Goal: Task Accomplishment & Management: Complete application form

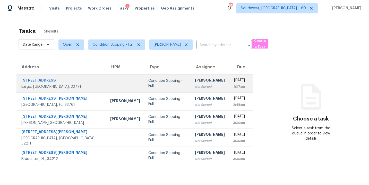
click at [195, 81] on div "[PERSON_NAME]" at bounding box center [210, 81] width 30 height 6
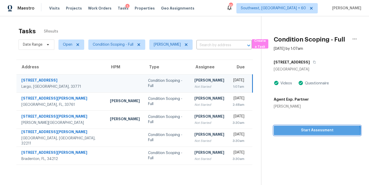
click at [317, 133] on span "Start Assessment" at bounding box center [317, 130] width 79 height 6
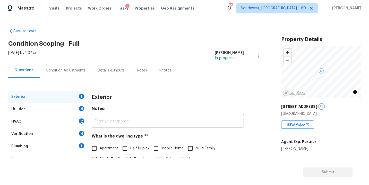
click at [320, 107] on button "button" at bounding box center [322, 106] width 5 height 5
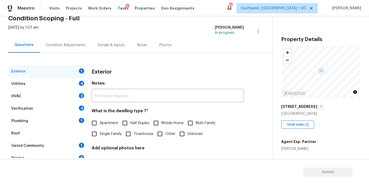
click at [111, 133] on span "Single Family" at bounding box center [111, 133] width 22 height 5
click at [100, 133] on input "Single Family" at bounding box center [94, 133] width 11 height 11
checkbox input "true"
click at [60, 88] on div "Utilities 4" at bounding box center [46, 84] width 77 height 12
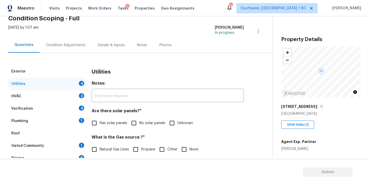
click at [141, 123] on span "No solar panels" at bounding box center [152, 122] width 26 height 5
click at [139, 123] on input "No solar panels" at bounding box center [134, 123] width 11 height 11
checkbox input "true"
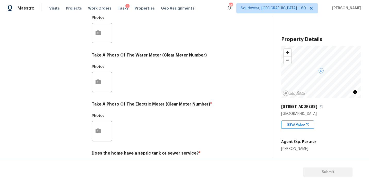
scroll to position [203, 0]
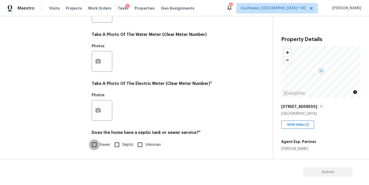
click at [97, 147] on input "Sewer" at bounding box center [94, 144] width 11 height 11
checkbox input "true"
click at [320, 106] on icon "button" at bounding box center [321, 106] width 3 height 3
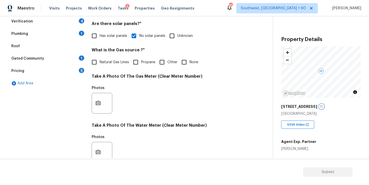
scroll to position [90, 0]
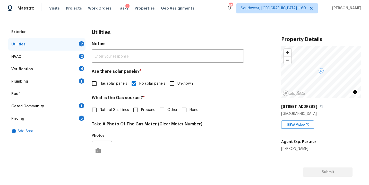
click at [42, 84] on div "Plumbing 1" at bounding box center [46, 81] width 77 height 12
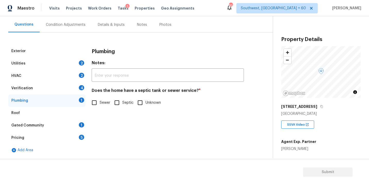
scroll to position [46, 0]
click at [98, 105] on input "Sewer" at bounding box center [94, 102] width 11 height 11
checkbox input "true"
click at [56, 122] on div "Gated Community 1" at bounding box center [46, 125] width 77 height 12
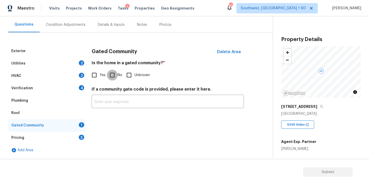
click at [114, 78] on input "No" at bounding box center [112, 75] width 11 height 11
checkbox input "true"
click at [71, 28] on div "Condition Adjustments" at bounding box center [66, 24] width 52 height 15
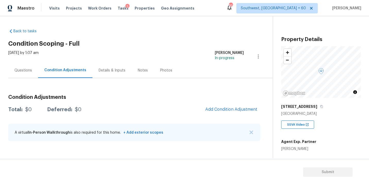
click at [177, 43] on h2 "Condition Scoping - Full" at bounding box center [140, 43] width 265 height 5
click at [182, 44] on h2 "Condition Scoping - Full" at bounding box center [140, 43] width 265 height 5
click at [160, 55] on div "[DATE] by 1:07 am [PERSON_NAME] In-progress" at bounding box center [140, 56] width 265 height 12
click at [185, 39] on div "Back to tasks Condition Scoping - Full [DATE] by 1:07 am [PERSON_NAME] In-progr…" at bounding box center [140, 85] width 265 height 123
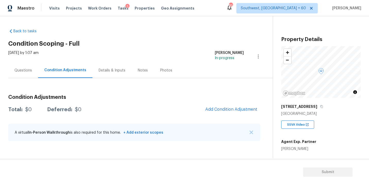
click at [139, 47] on div "Back to tasks Condition Scoping - Full [DATE] by 1:07 am [PERSON_NAME] In-progr…" at bounding box center [140, 85] width 265 height 123
click at [214, 107] on span "Add Condition Adjustment" at bounding box center [231, 109] width 52 height 5
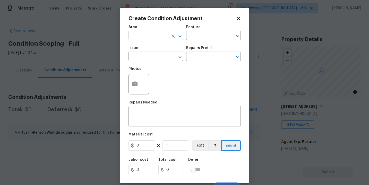
click at [153, 38] on input "text" at bounding box center [149, 36] width 40 height 8
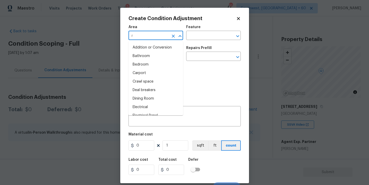
type input "ro"
type input "0"
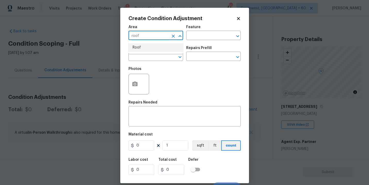
click at [152, 47] on li "Roof" at bounding box center [156, 47] width 55 height 9
type input "Roof"
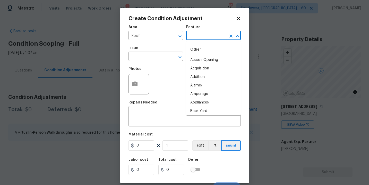
click at [210, 32] on input "text" at bounding box center [206, 36] width 40 height 8
click at [198, 68] on li "Roof" at bounding box center [213, 68] width 55 height 9
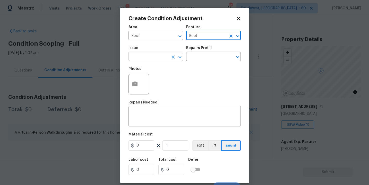
type input "Roof"
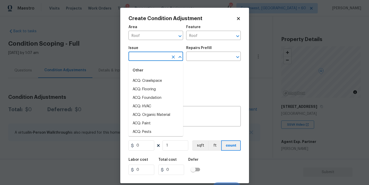
click at [163, 60] on input "text" at bounding box center [149, 57] width 40 height 8
click at [159, 80] on li "ACQ: Shingle Roof" at bounding box center [156, 81] width 55 height 9
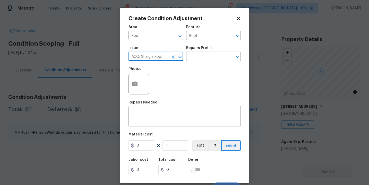
type input "ACQ: Shingle Roof"
click at [202, 61] on div "Issue ACQ: Shingle Roof ​ Repairs Prefill ​" at bounding box center [185, 53] width 112 height 21
click at [202, 61] on body "Maestro Visits Projects Work Orders Tasks 5 Properties Geo Assignments 853 Sout…" at bounding box center [184, 92] width 369 height 185
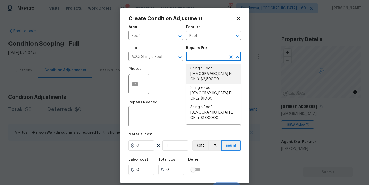
click at [210, 72] on li "Shingle Roof [DEMOGRAPHIC_DATA] FL ONLY $2,500.00" at bounding box center [213, 73] width 55 height 19
type input "Acquisition"
type textarea "Acquisition Scope ([US_STATE] Only): Shingle Roof 10-14 years in age maintenanc…"
type input "2500"
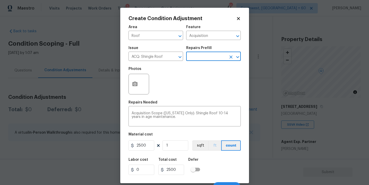
scroll to position [8, 0]
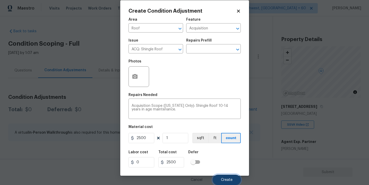
click at [225, 177] on button "Create" at bounding box center [227, 180] width 28 height 10
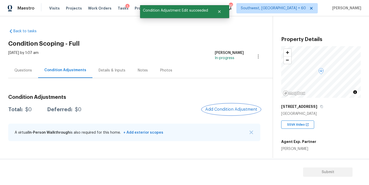
scroll to position [0, 0]
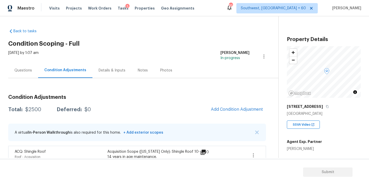
click at [226, 104] on span "Add Condition Adjustment" at bounding box center [237, 109] width 58 height 11
click at [227, 107] on span "Add Condition Adjustment" at bounding box center [237, 109] width 52 height 5
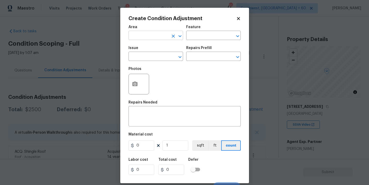
click at [151, 38] on input "text" at bounding box center [149, 36] width 40 height 8
click at [152, 44] on li "HVAC" at bounding box center [156, 47] width 55 height 9
type input "HVAC"
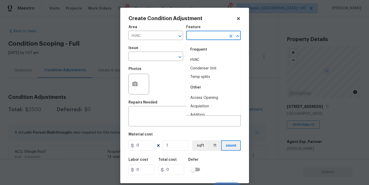
click at [197, 38] on input "text" at bounding box center [206, 36] width 40 height 8
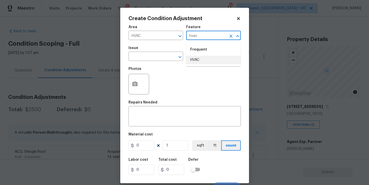
click at [198, 59] on li "HVAC" at bounding box center [213, 60] width 55 height 9
drag, startPoint x: 170, startPoint y: 57, endPoint x: 160, endPoint y: 57, distance: 10.3
click at [160, 57] on div "​" at bounding box center [156, 57] width 55 height 8
type input "HVAC"
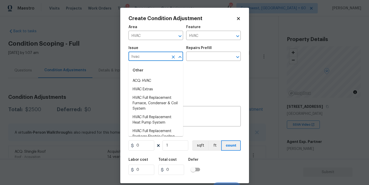
click at [162, 79] on li "ACQ: HVAC" at bounding box center [156, 81] width 55 height 9
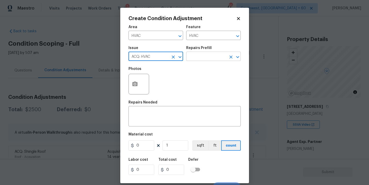
type input "ACQ: HVAC"
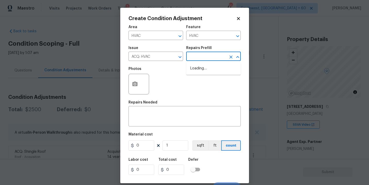
click at [218, 54] on input "text" at bounding box center [206, 57] width 40 height 8
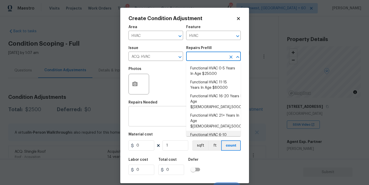
click at [219, 131] on li "Functional HVAC 6-10 Years In Age $400.00" at bounding box center [213, 138] width 55 height 14
type input "Acquisition"
type textarea "Acquisition Scope: Functional HVAC 6-10 years"
type input "400"
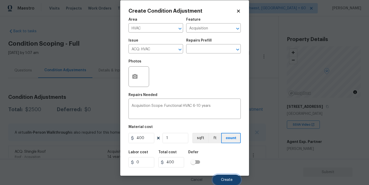
click at [226, 180] on span "Create" at bounding box center [227, 180] width 12 height 4
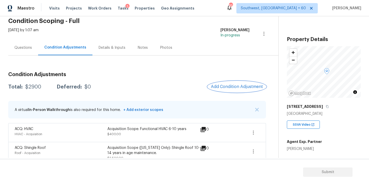
scroll to position [30, 0]
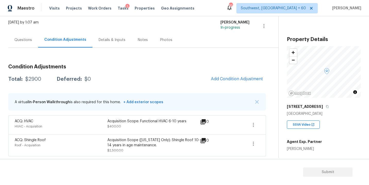
click at [137, 63] on div "Condition Adjustments Total: $2900 Deferred: $0 Add Condition Adjustment A virt…" at bounding box center [137, 108] width 258 height 96
click at [235, 81] on span "Add Condition Adjustment" at bounding box center [237, 79] width 52 height 5
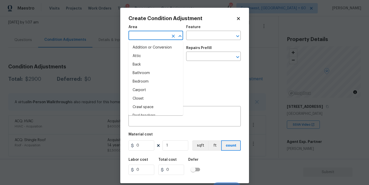
click at [152, 36] on input "text" at bounding box center [149, 36] width 40 height 8
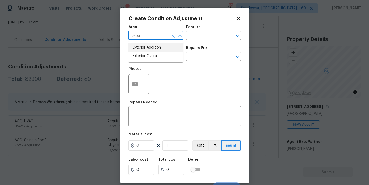
click at [155, 55] on li "Exterior Overall" at bounding box center [156, 56] width 55 height 9
type input "Exterior Overall"
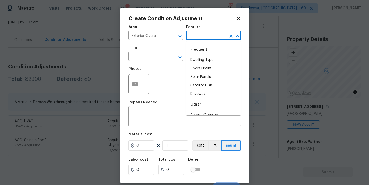
click at [196, 39] on input "text" at bounding box center [206, 36] width 40 height 8
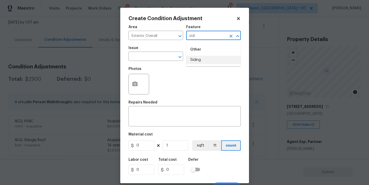
click at [195, 62] on li "Siding" at bounding box center [213, 60] width 55 height 9
type input "Siding"
click at [195, 62] on div "Issue ​ Repairs Prefill ​" at bounding box center [185, 53] width 112 height 21
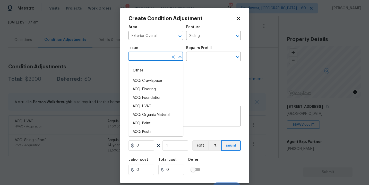
click at [152, 57] on input "text" at bounding box center [149, 57] width 40 height 8
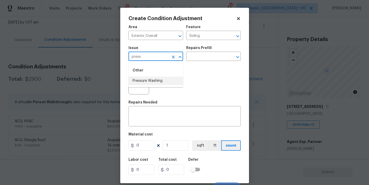
click at [161, 80] on li "Pressure Washing" at bounding box center [156, 81] width 55 height 9
type input "Pressure Washing"
click at [201, 58] on input "text" at bounding box center [206, 57] width 40 height 8
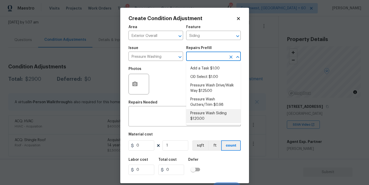
click at [201, 120] on li "Pressure Wash Siding $120.00" at bounding box center [213, 116] width 55 height 14
type textarea "Protect areas as needed for pressure washing. Pressure wash the siding on the h…"
type input "120"
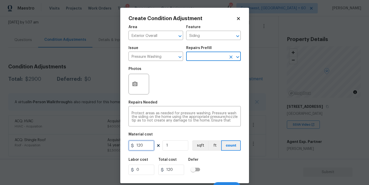
drag, startPoint x: 144, startPoint y: 145, endPoint x: 100, endPoint y: 145, distance: 44.3
click at [100, 145] on div "Create Condition Adjustment Area Exterior Overall ​ Feature Siding ​ Issue Pres…" at bounding box center [184, 92] width 369 height 185
type input "200"
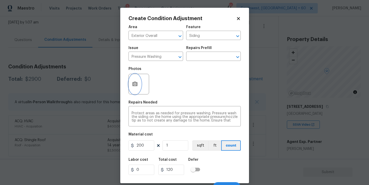
type input "200"
click at [134, 91] on button "button" at bounding box center [135, 84] width 12 height 20
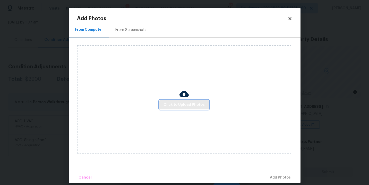
click at [184, 105] on span "Click to Upload Photos" at bounding box center [184, 105] width 41 height 6
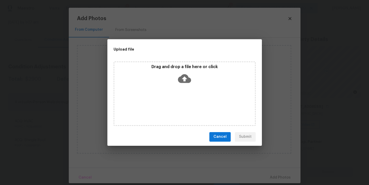
click at [184, 86] on div "Drag and drop a file here or click" at bounding box center [185, 93] width 142 height 64
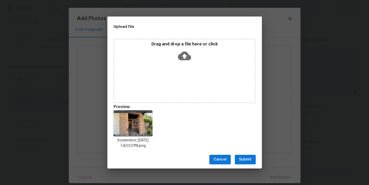
click at [245, 158] on span "Submit" at bounding box center [245, 159] width 13 height 6
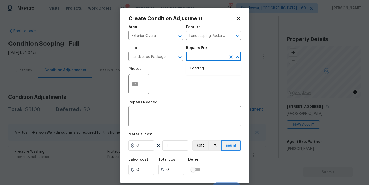
scroll to position [30, 0]
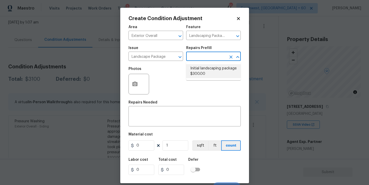
click at [203, 75] on li "Initial landscaping package $300.00" at bounding box center [213, 71] width 55 height 14
type input "Home Readiness Packages"
type input "300"
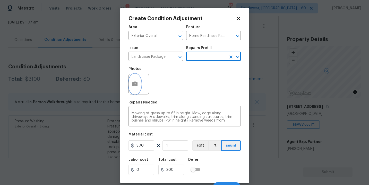
click at [135, 91] on button "button" at bounding box center [135, 84] width 12 height 20
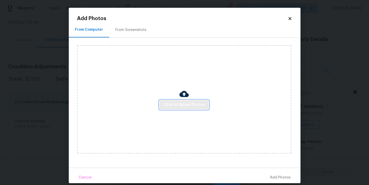
click at [179, 104] on span "Click to Upload Photos" at bounding box center [184, 105] width 41 height 6
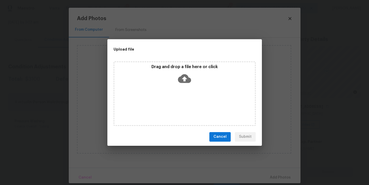
click at [184, 90] on div "Drag and drop a file here or click" at bounding box center [185, 93] width 142 height 64
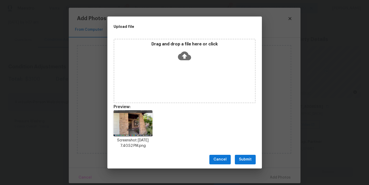
click at [247, 157] on span "Submit" at bounding box center [245, 159] width 13 height 6
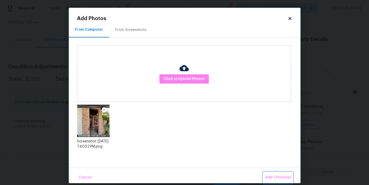
click at [273, 174] on span "Add 1 Photo(s)" at bounding box center [279, 177] width 26 height 6
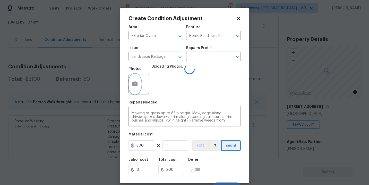
scroll to position [8, 0]
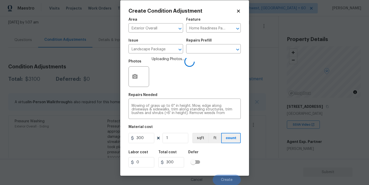
click at [218, 164] on div "Labor cost 0 Total cost 300 Defer" at bounding box center [185, 158] width 112 height 23
click at [227, 161] on div "Labor cost 0 Total cost 300 Defer" at bounding box center [185, 158] width 112 height 23
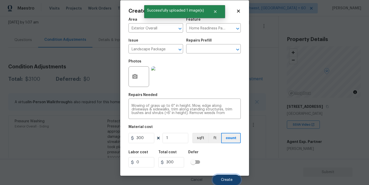
click at [225, 175] on button "Create" at bounding box center [227, 180] width 28 height 10
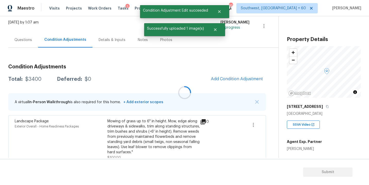
scroll to position [0, 0]
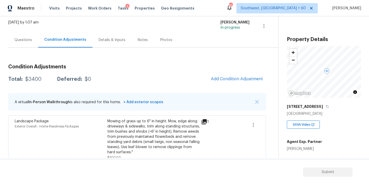
click at [23, 41] on div "Questions" at bounding box center [23, 39] width 18 height 5
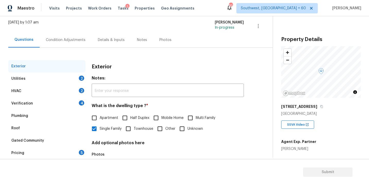
scroll to position [63, 0]
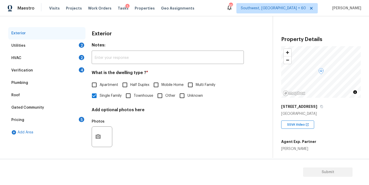
click at [34, 117] on div "Pricing 5" at bounding box center [46, 120] width 77 height 12
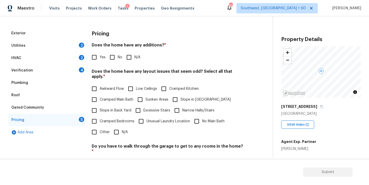
click at [91, 59] on input "Yes" at bounding box center [94, 57] width 11 height 11
checkbox input "true"
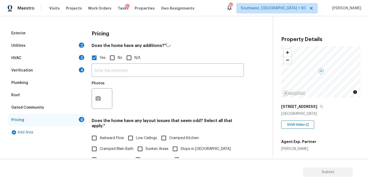
click at [114, 82] on div "Photos" at bounding box center [168, 95] width 152 height 34
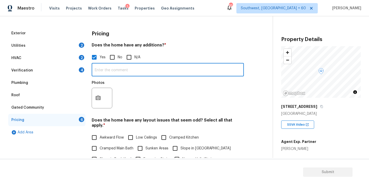
click at [122, 74] on input "text" at bounding box center [168, 70] width 152 height 12
type input "Enclosed covered patio"
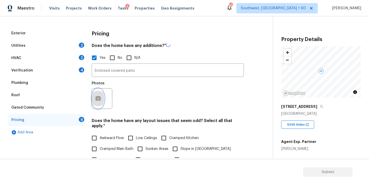
click at [100, 98] on icon "button" at bounding box center [98, 98] width 5 height 5
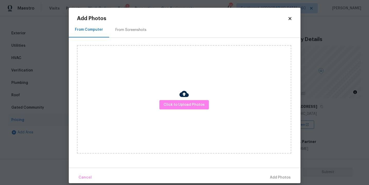
click at [157, 97] on div "Click to Upload Photos" at bounding box center [184, 99] width 214 height 108
click at [167, 102] on span "Click to Upload Photos" at bounding box center [184, 105] width 41 height 6
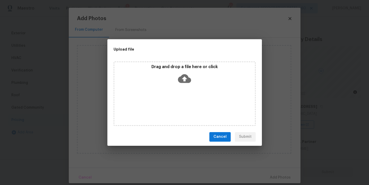
click at [177, 89] on div "Drag and drop a file here or click" at bounding box center [185, 93] width 142 height 64
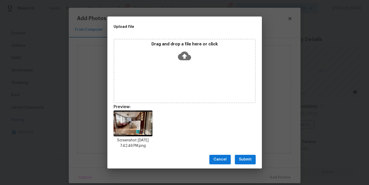
click at [243, 158] on span "Submit" at bounding box center [245, 159] width 13 height 6
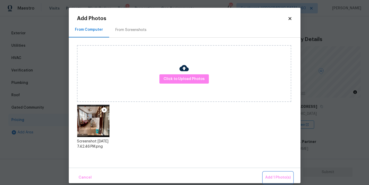
click at [271, 176] on span "Add 1 Photo(s)" at bounding box center [279, 177] width 26 height 6
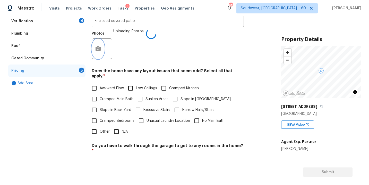
scroll to position [173, 0]
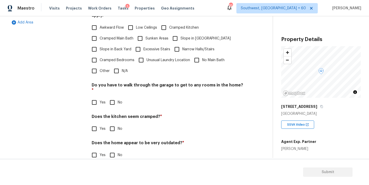
click at [186, 36] on span "Slope in Front Yard" at bounding box center [206, 38] width 50 height 5
click at [181, 34] on input "Slope in Front Yard" at bounding box center [175, 38] width 11 height 11
checkbox input "true"
click at [116, 97] on input "No" at bounding box center [112, 102] width 11 height 11
checkbox input "true"
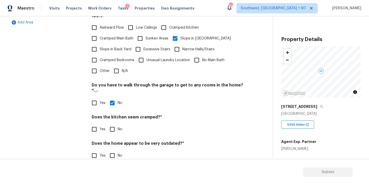
click at [115, 124] on input "No" at bounding box center [112, 129] width 11 height 11
checkbox input "true"
click at [114, 141] on h4 "Does the home appear to be very outdated? *" at bounding box center [168, 144] width 152 height 7
click at [114, 150] on input "No" at bounding box center [112, 155] width 11 height 11
checkbox input "true"
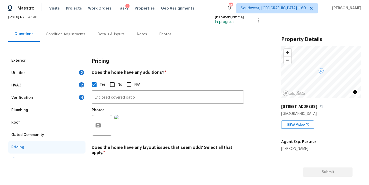
scroll to position [19, 0]
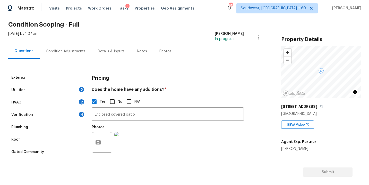
click at [75, 52] on div "Condition Adjustments" at bounding box center [66, 51] width 40 height 5
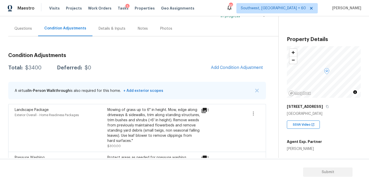
scroll to position [38, 0]
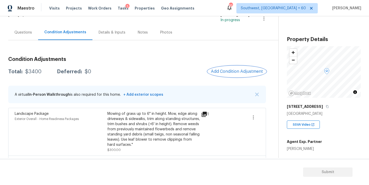
click at [236, 66] on button "Add Condition Adjustment" at bounding box center [237, 71] width 58 height 11
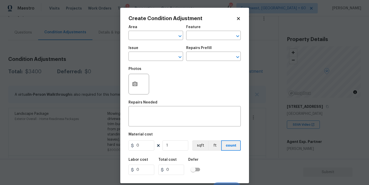
click at [142, 30] on div "Area" at bounding box center [156, 28] width 55 height 7
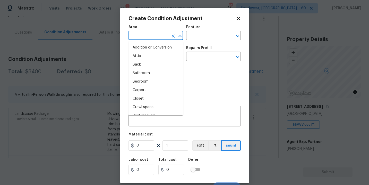
click at [137, 35] on input "text" at bounding box center [149, 36] width 40 height 8
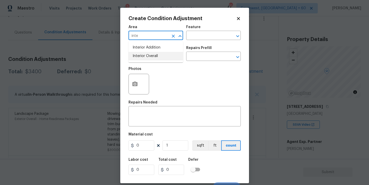
click at [144, 55] on li "Interior Overall" at bounding box center [156, 56] width 55 height 9
type input "Interior Overall"
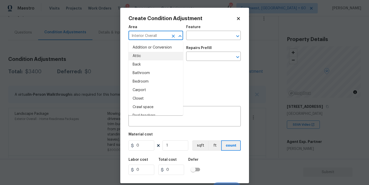
click at [216, 42] on div "Area Interior Overall ​ Feature ​" at bounding box center [185, 32] width 112 height 21
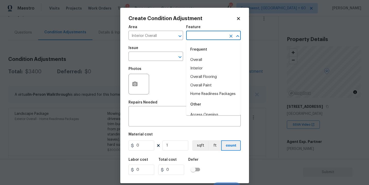
click at [219, 35] on input "text" at bounding box center [206, 36] width 40 height 8
click at [207, 82] on li "Overall Paint" at bounding box center [213, 85] width 55 height 9
type input "Overall Paint"
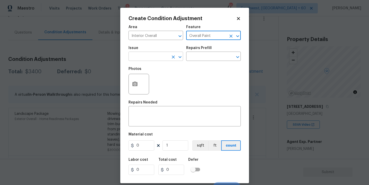
click at [159, 57] on input "text" at bounding box center [149, 57] width 40 height 8
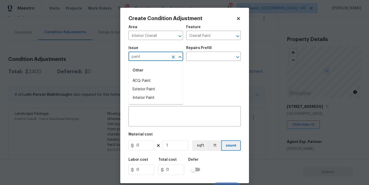
click at [155, 75] on div "Other" at bounding box center [156, 70] width 55 height 12
click at [168, 78] on li "ACQ: Paint" at bounding box center [156, 81] width 55 height 9
type input "ACQ: Paint"
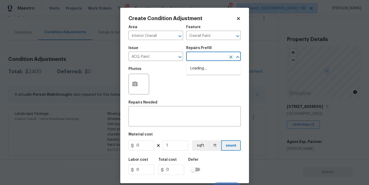
click at [199, 61] on input "text" at bounding box center [206, 57] width 40 height 8
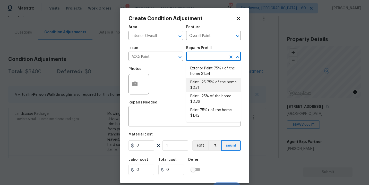
click at [207, 92] on li "Paint ~25-75% of the home $0.71" at bounding box center [213, 85] width 55 height 14
type input "Acquisition"
type textarea "Acquisition Scope: ~25 - 75% of the home needs interior paint"
type input "0.71"
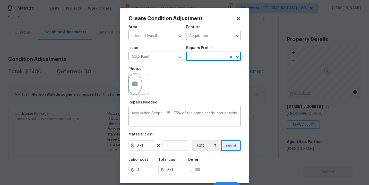
click at [133, 89] on button "button" at bounding box center [135, 84] width 12 height 20
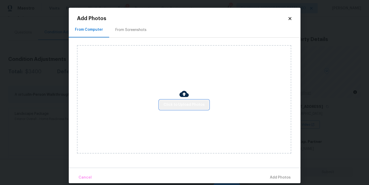
click at [187, 107] on span "Click to Upload Photos" at bounding box center [184, 105] width 41 height 6
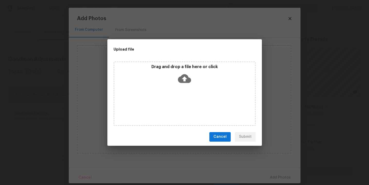
click at [189, 89] on div "Drag and drop a file here or click" at bounding box center [185, 93] width 142 height 64
